Goal: Use online tool/utility: Use online tool/utility

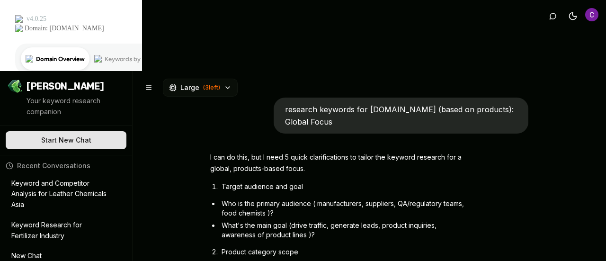
click at [65, 220] on p "Keyword Research for Fertilizer Industry" at bounding box center [59, 231] width 96 height 22
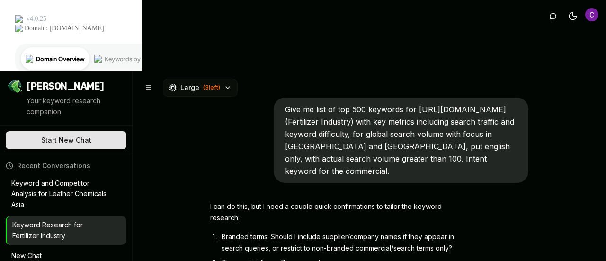
click at [228, 84] on icon "button" at bounding box center [228, 88] width 8 height 8
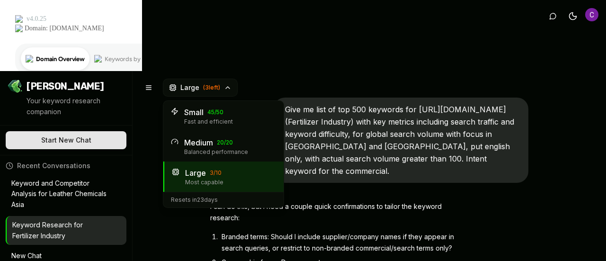
click at [224, 139] on span "20 / 20" at bounding box center [225, 143] width 16 height 8
type textarea "*"
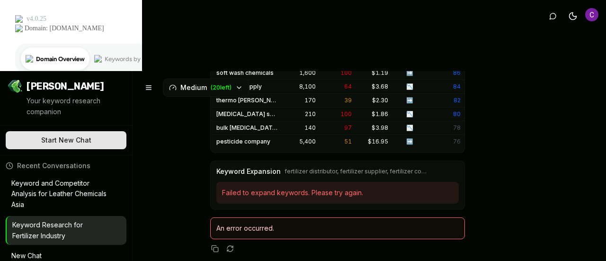
scroll to position [5776, 0]
paste textarea "**********"
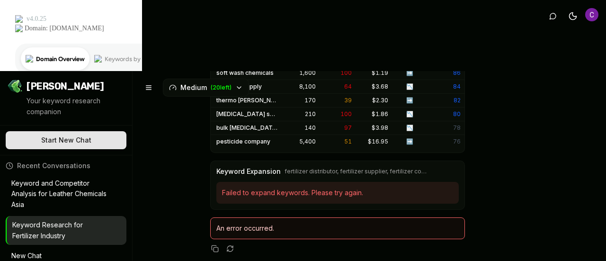
type textarea "**********"
type textarea "*"
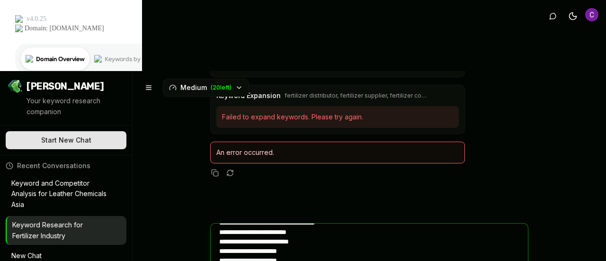
scroll to position [157, 0]
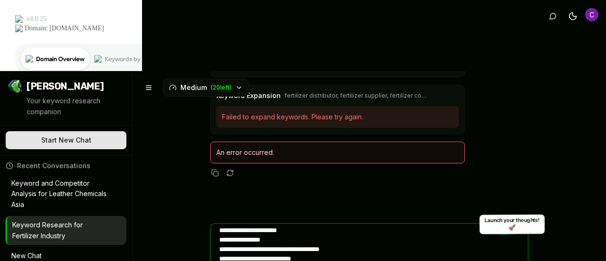
type textarea "**********"
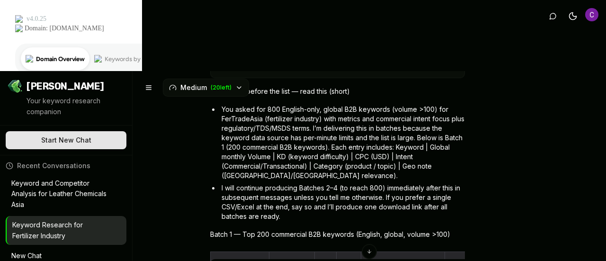
scroll to position [9216, 0]
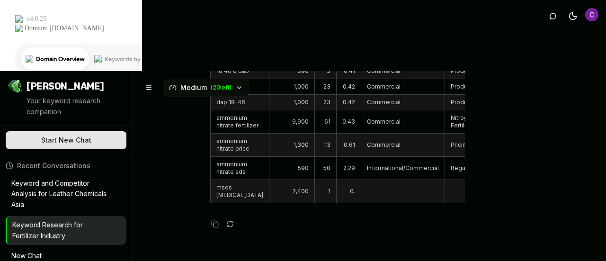
scroll to position [11204, 0]
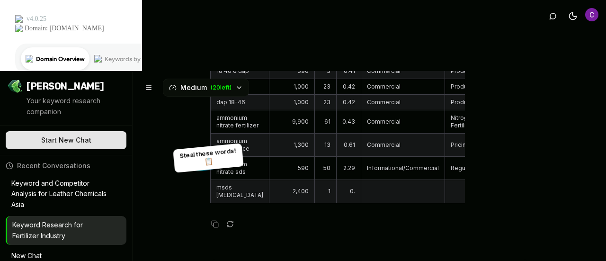
click at [212, 221] on icon "button" at bounding box center [214, 223] width 4 height 4
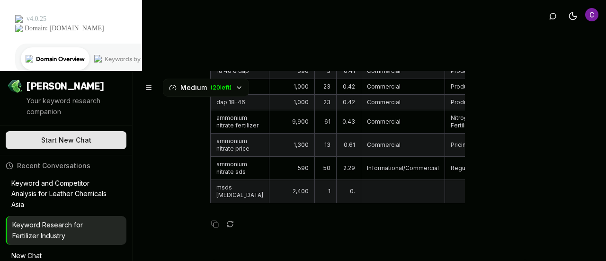
click at [590, 18] on img "Open user button" at bounding box center [591, 14] width 13 height 13
click at [594, 15] on img "Open user button" at bounding box center [591, 14] width 13 height 13
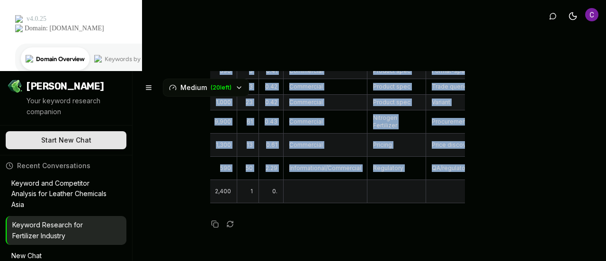
drag, startPoint x: 213, startPoint y: 102, endPoint x: 456, endPoint y: 123, distance: 244.1
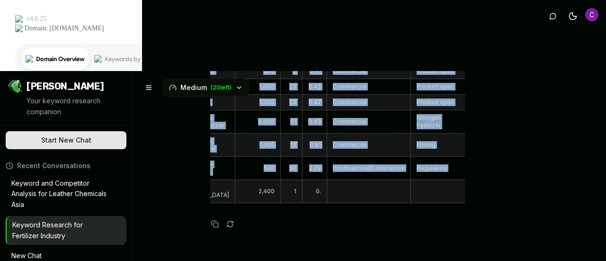
scroll to position [0, 78]
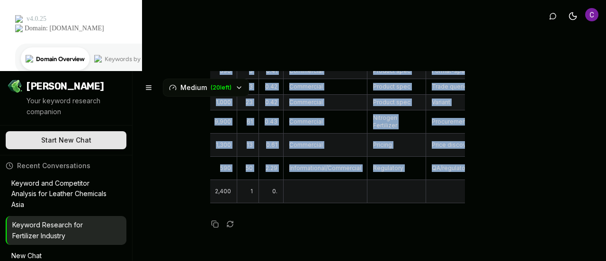
copy table "Loremip Dolors AM CON Adipis Elitsedd Eius/Tempor inci utla 209,682 18 1.01 Etd…"
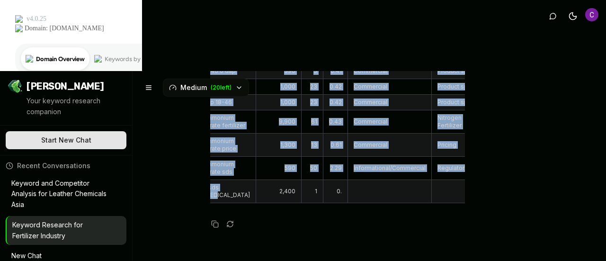
scroll to position [0, 0]
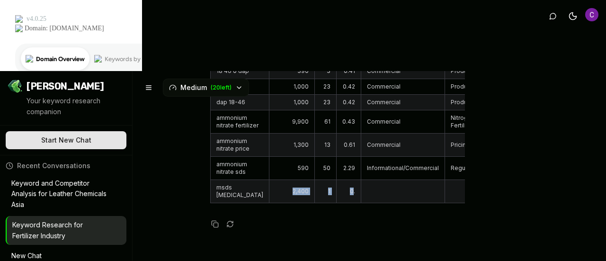
drag, startPoint x: 278, startPoint y: 141, endPoint x: 344, endPoint y: 140, distance: 65.3
click at [344, 179] on tr "msds [MEDICAL_DATA] 2,400 1 0." at bounding box center [426, 190] width 430 height 23
copy tr "2,400 1 0"
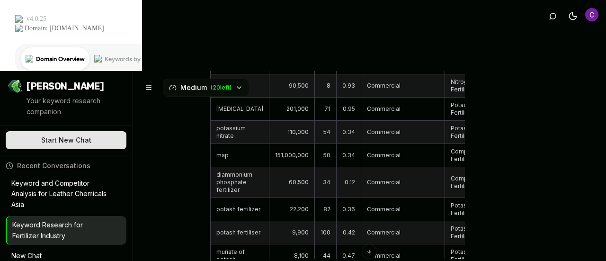
scroll to position [9525, 0]
drag, startPoint x: 212, startPoint y: 80, endPoint x: 452, endPoint y: 35, distance: 244.2
copy div "Loremip Dolors Amet CON Adipi Eli% sedd 898,848 30 $ 6.45 ➡️ 962 eius 00 5,181 …"
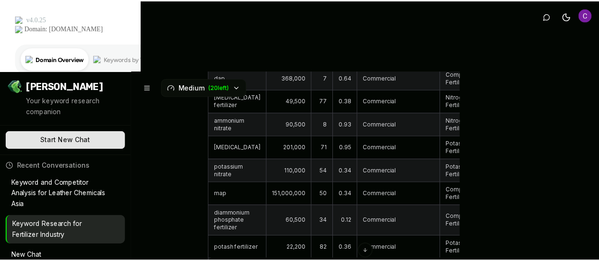
scroll to position [9478, 0]
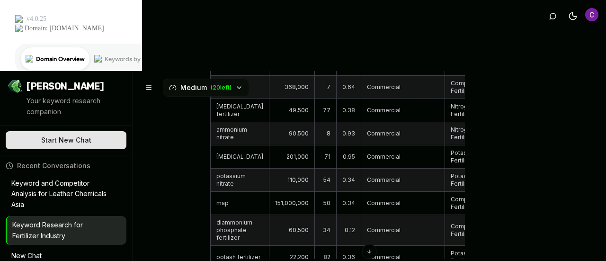
click at [592, 21] on img "Open user button" at bounding box center [591, 14] width 13 height 13
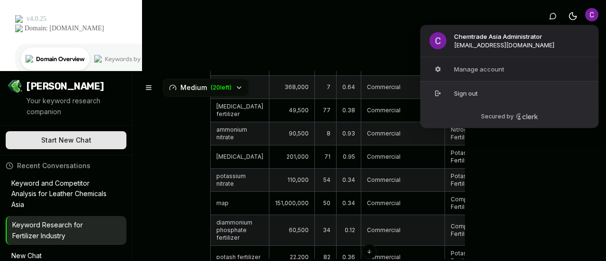
click at [527, 89] on button "Sign out" at bounding box center [509, 93] width 179 height 24
type textarea "*"
